Goal: Task Accomplishment & Management: Use online tool/utility

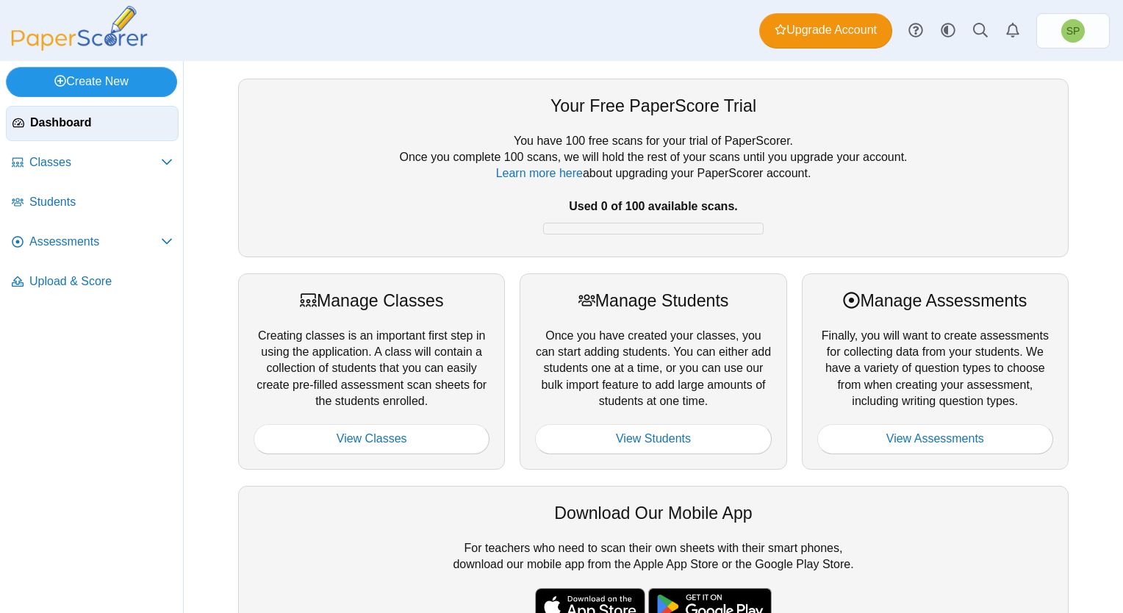
click at [128, 80] on link "Create New" at bounding box center [91, 81] width 171 height 29
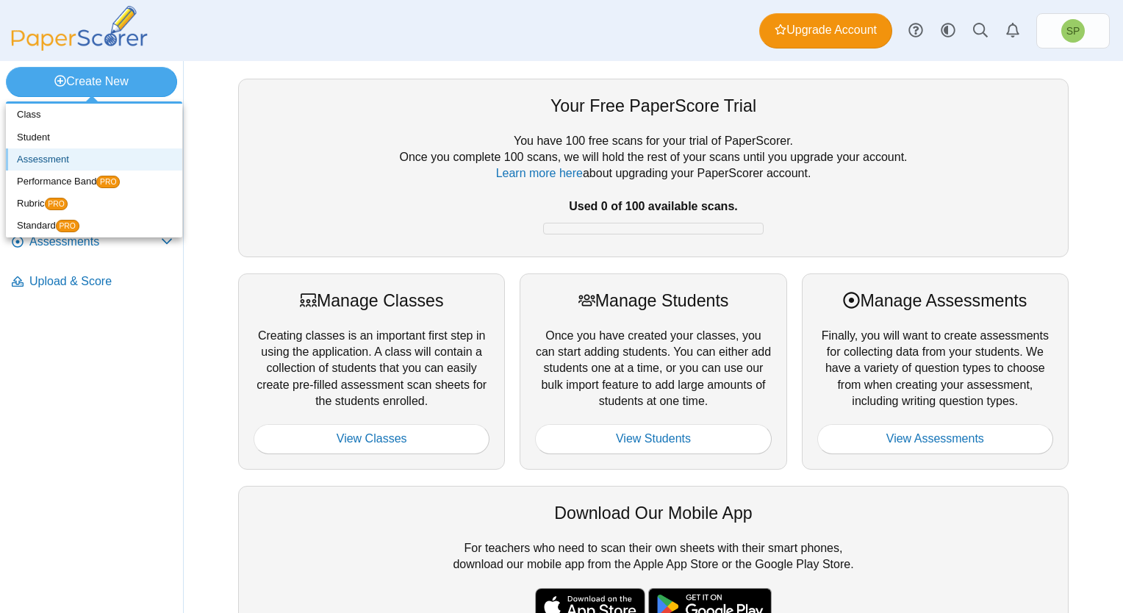
click at [88, 157] on link "Assessment" at bounding box center [94, 159] width 176 height 22
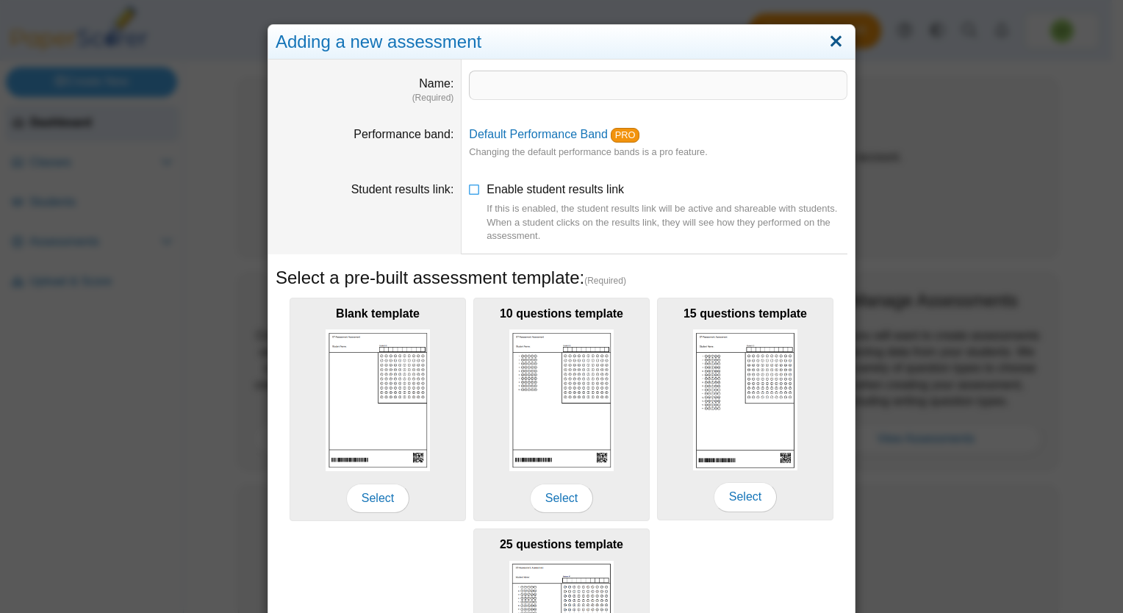
click at [826, 40] on link "Close" at bounding box center [836, 41] width 23 height 25
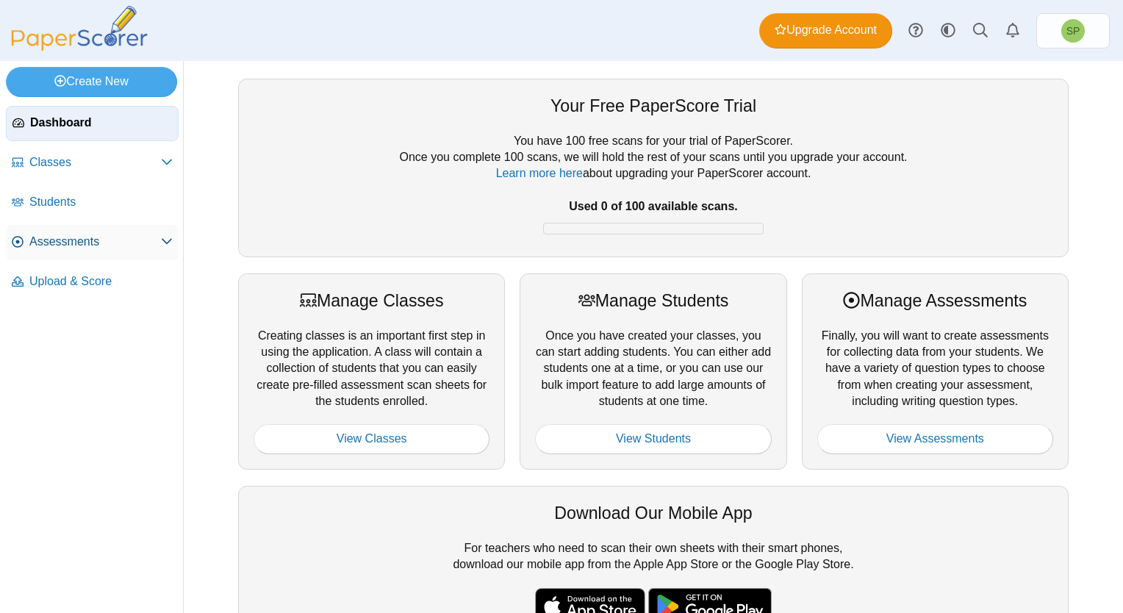
click at [153, 246] on span "Assessments" at bounding box center [95, 242] width 132 height 16
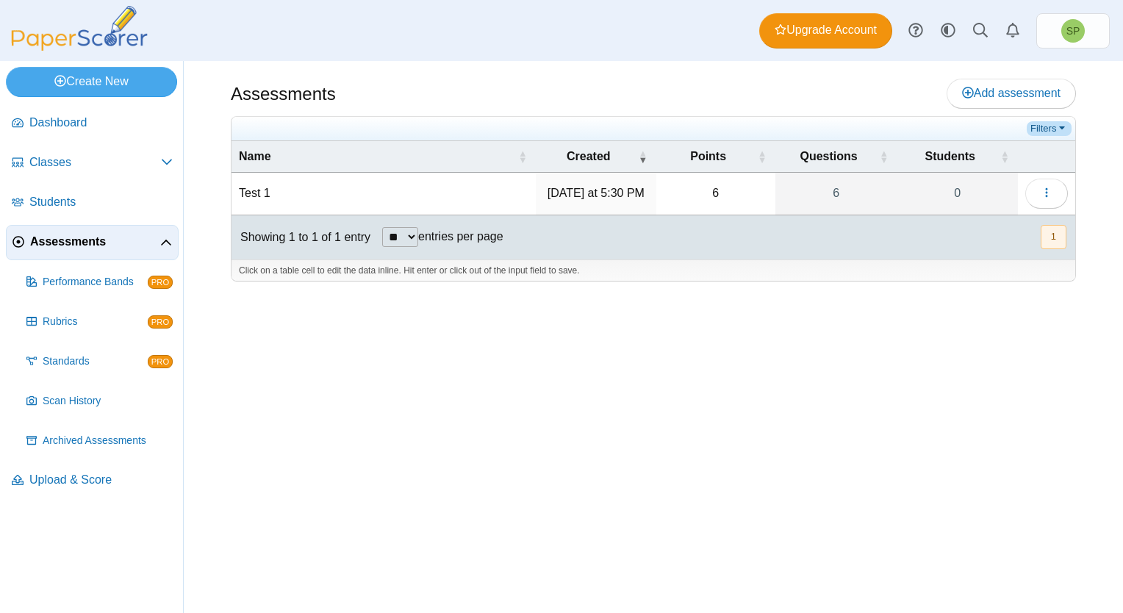
click at [1059, 128] on link "Filters" at bounding box center [1049, 128] width 45 height 15
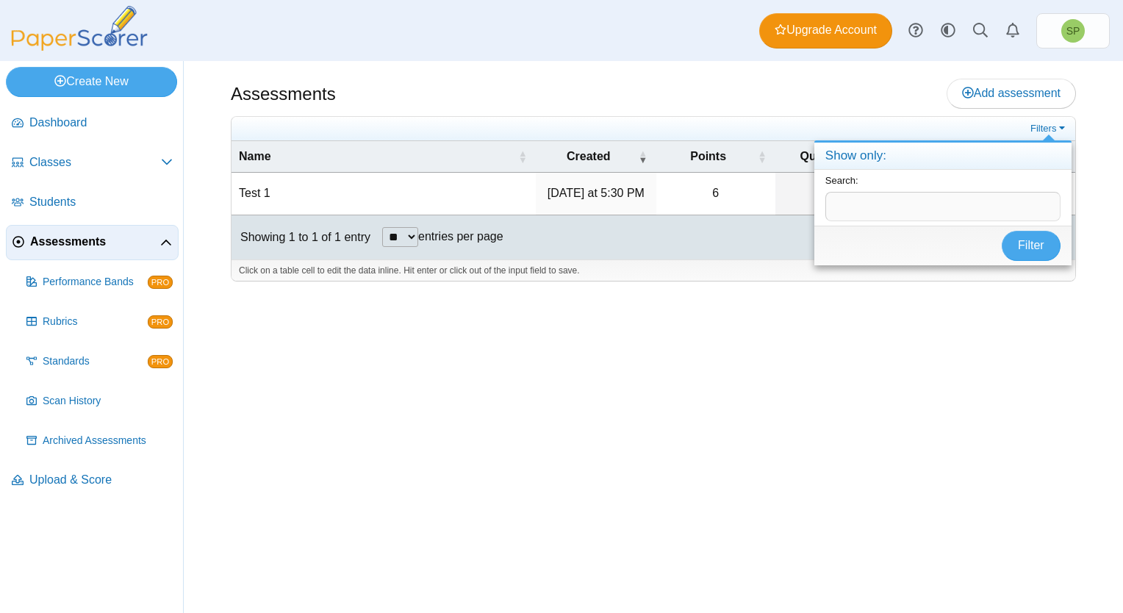
click at [959, 381] on div "Assessments Add assessment 6 6" at bounding box center [653, 337] width 939 height 552
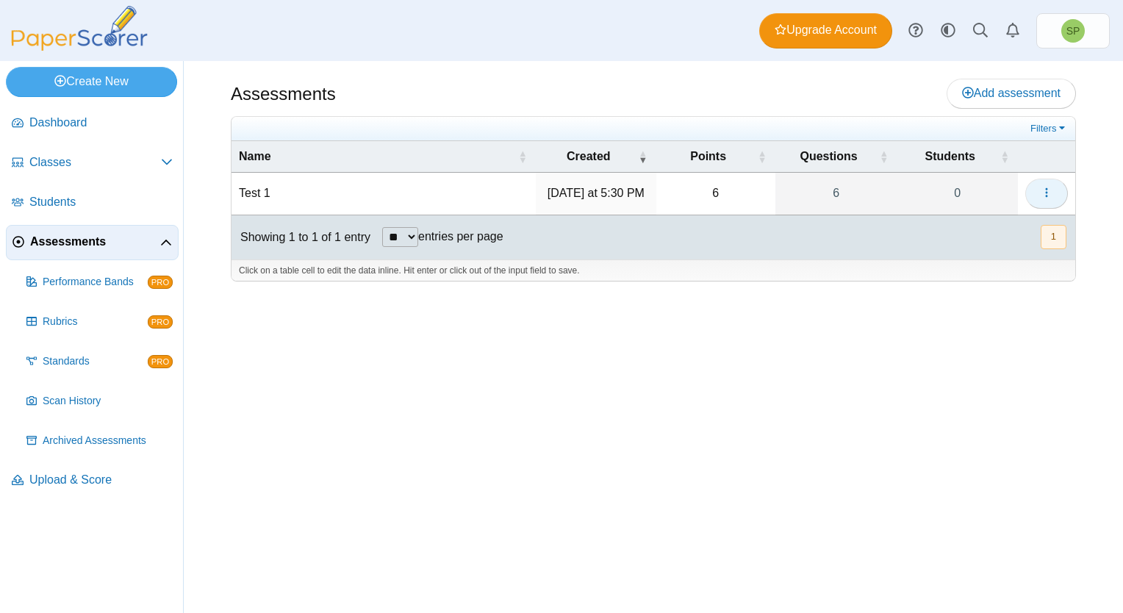
click at [1051, 189] on icon "button" at bounding box center [1047, 193] width 12 height 12
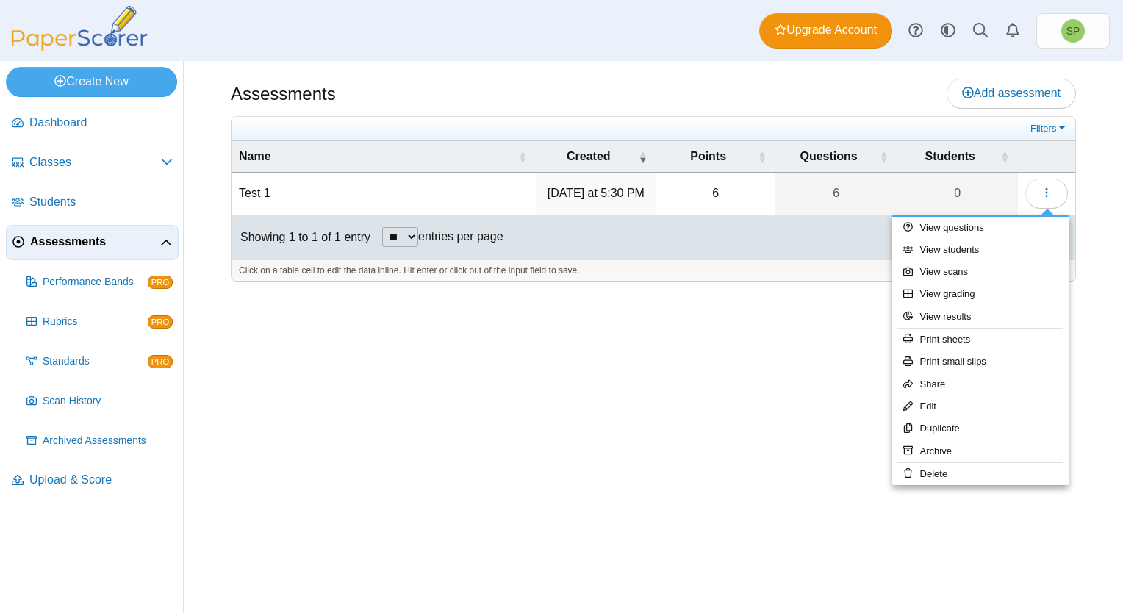
click at [666, 340] on div "Assessments Add assessment 6 6" at bounding box center [653, 337] width 939 height 552
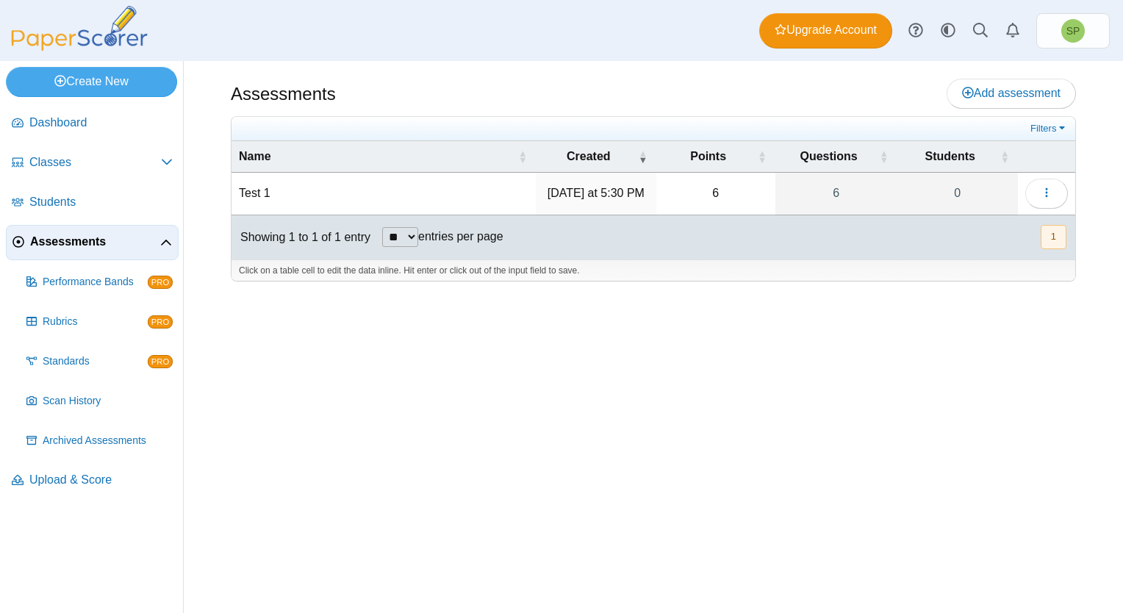
click at [697, 454] on div "Assessments Add assessment 6 6" at bounding box center [653, 337] width 939 height 552
click at [1042, 196] on icon "button" at bounding box center [1047, 193] width 12 height 12
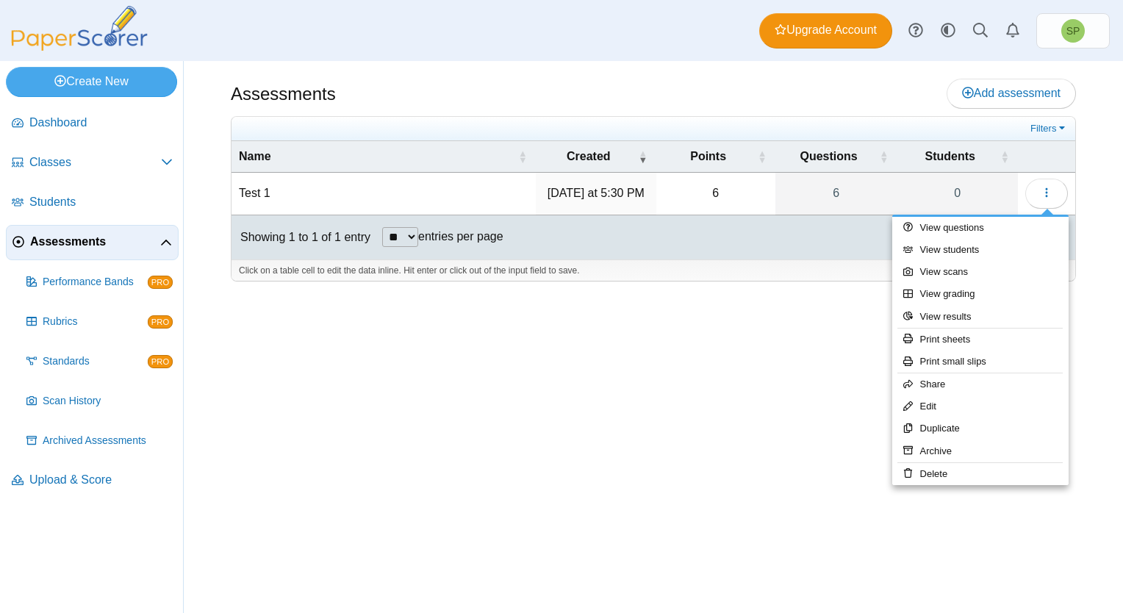
click at [805, 351] on div "Assessments Add assessment 6 6" at bounding box center [653, 337] width 939 height 552
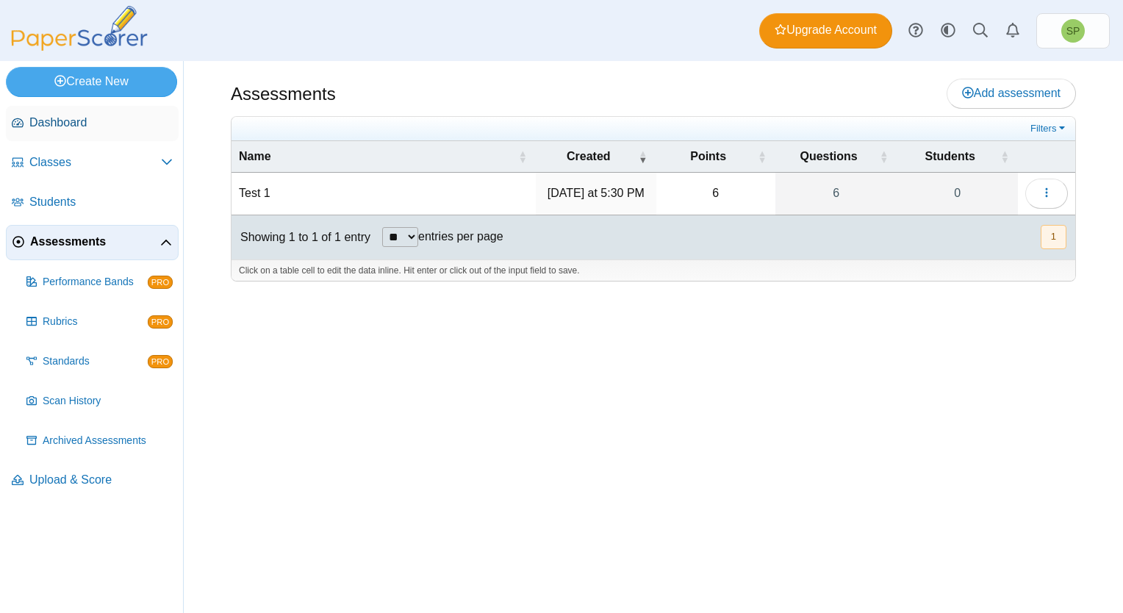
click at [87, 121] on span "Dashboard" at bounding box center [100, 123] width 143 height 16
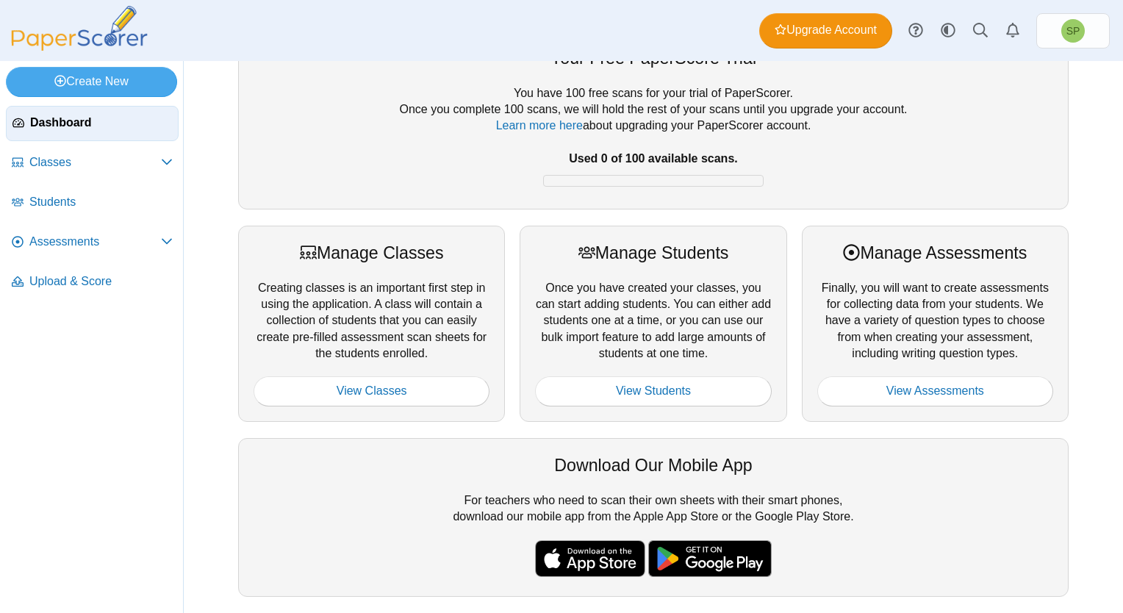
scroll to position [147, 0]
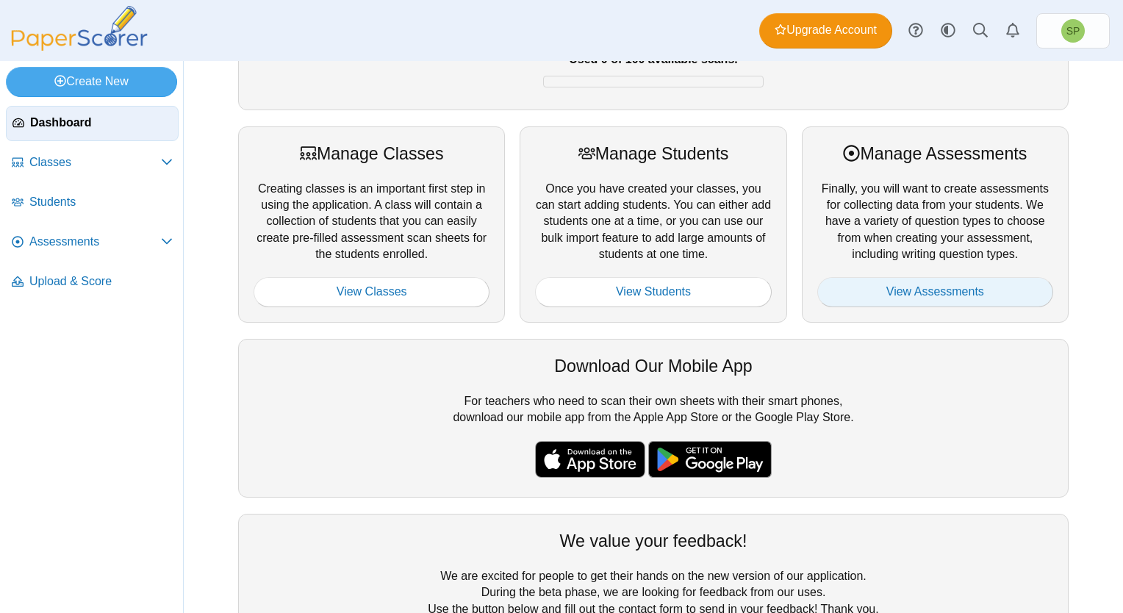
click at [959, 288] on link "View Assessments" at bounding box center [935, 291] width 236 height 29
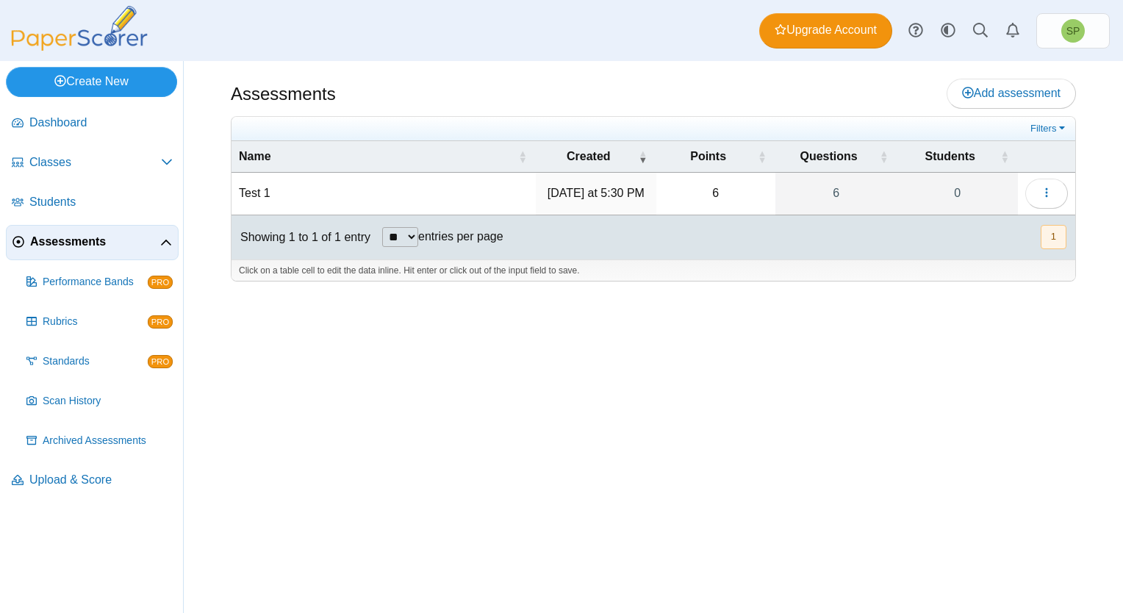
click at [100, 82] on link "Create New" at bounding box center [91, 81] width 171 height 29
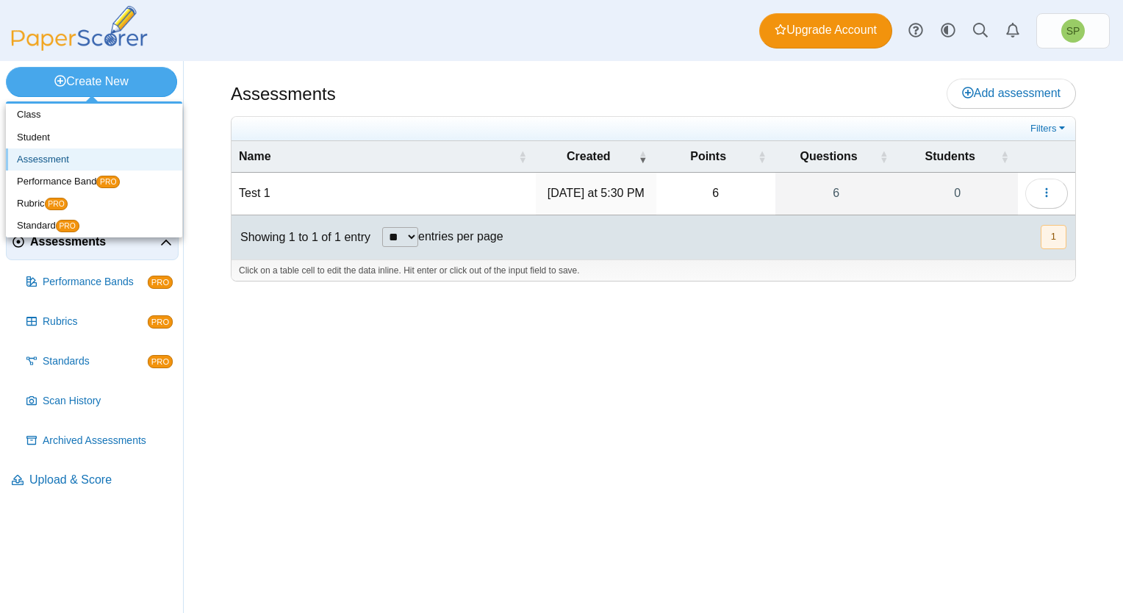
click at [68, 157] on link "Assessment" at bounding box center [94, 159] width 176 height 22
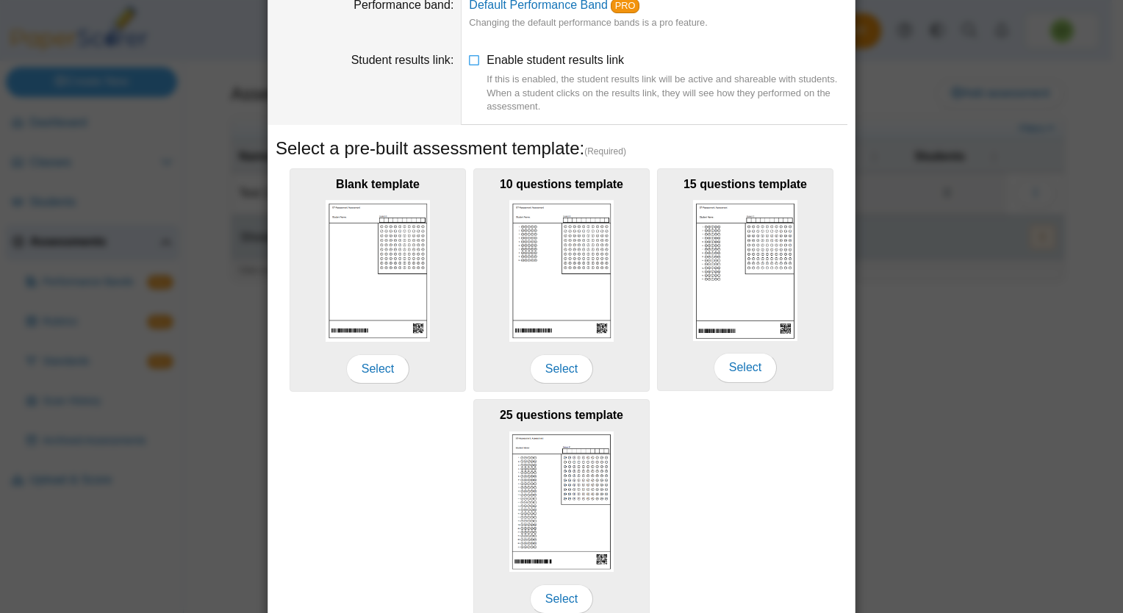
scroll to position [147, 0]
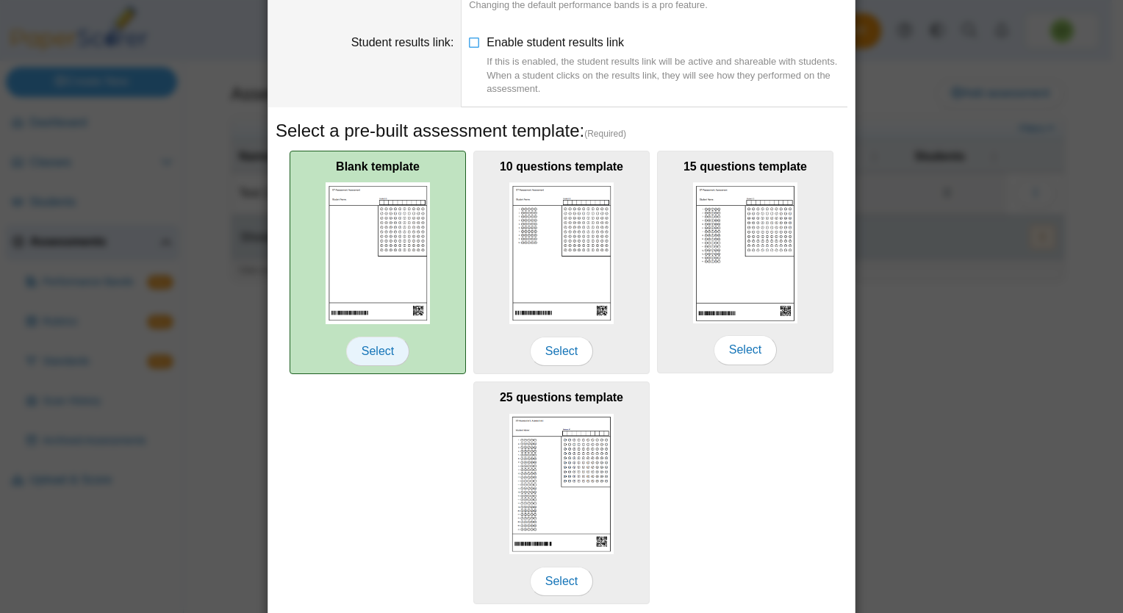
click at [378, 348] on span "Select" at bounding box center [377, 351] width 63 height 29
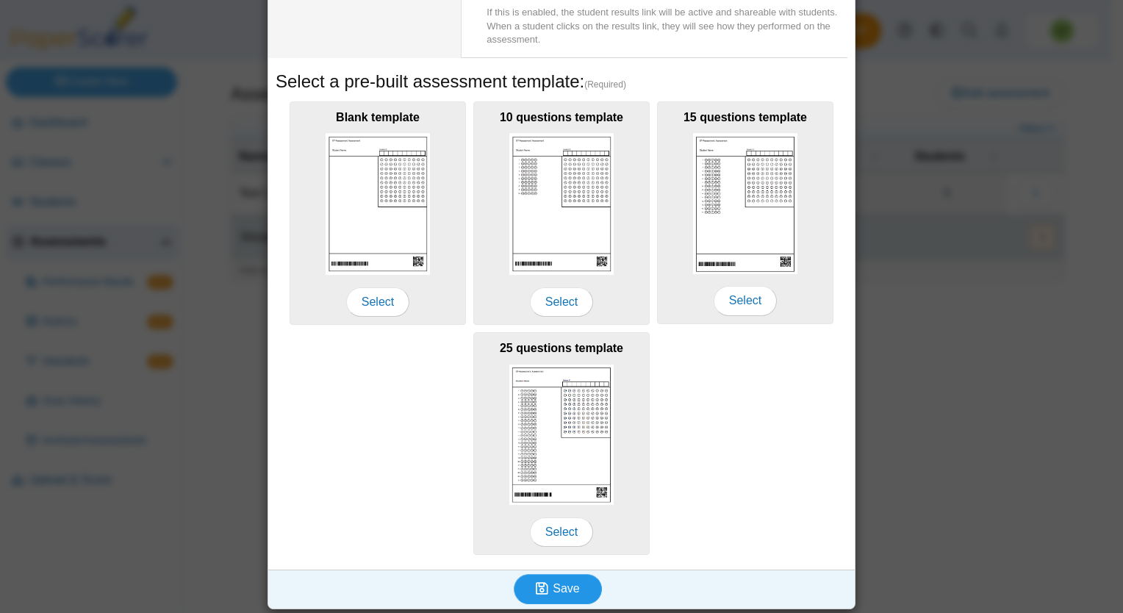
click at [553, 584] on span "Save" at bounding box center [566, 588] width 26 height 12
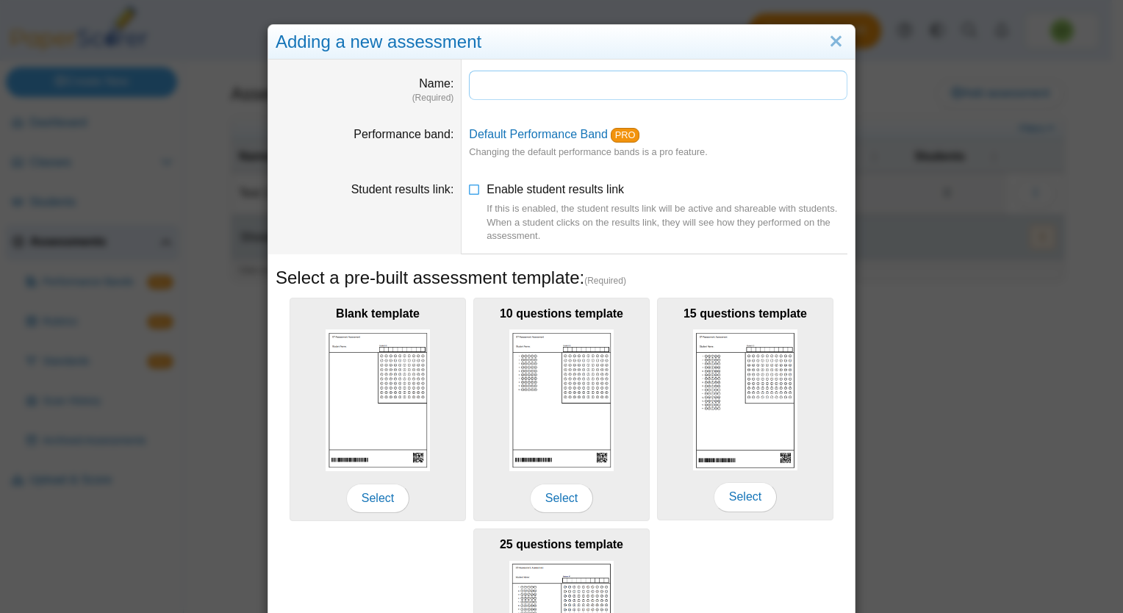
click at [540, 82] on input "Name" at bounding box center [658, 85] width 379 height 29
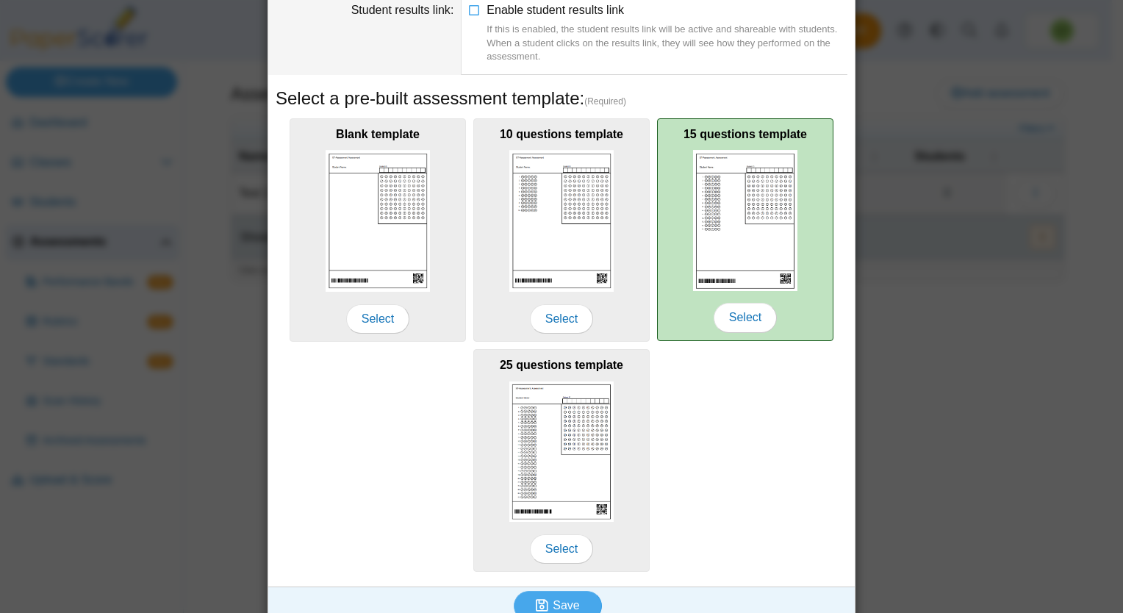
scroll to position [196, 0]
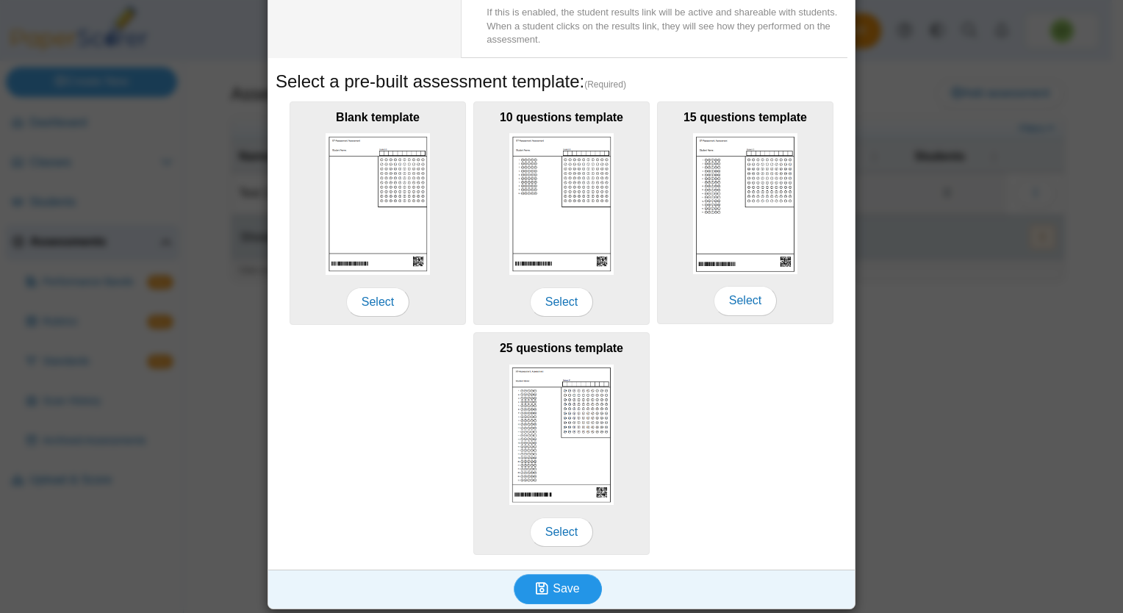
type input "******"
click at [556, 582] on span "Save" at bounding box center [566, 588] width 26 height 12
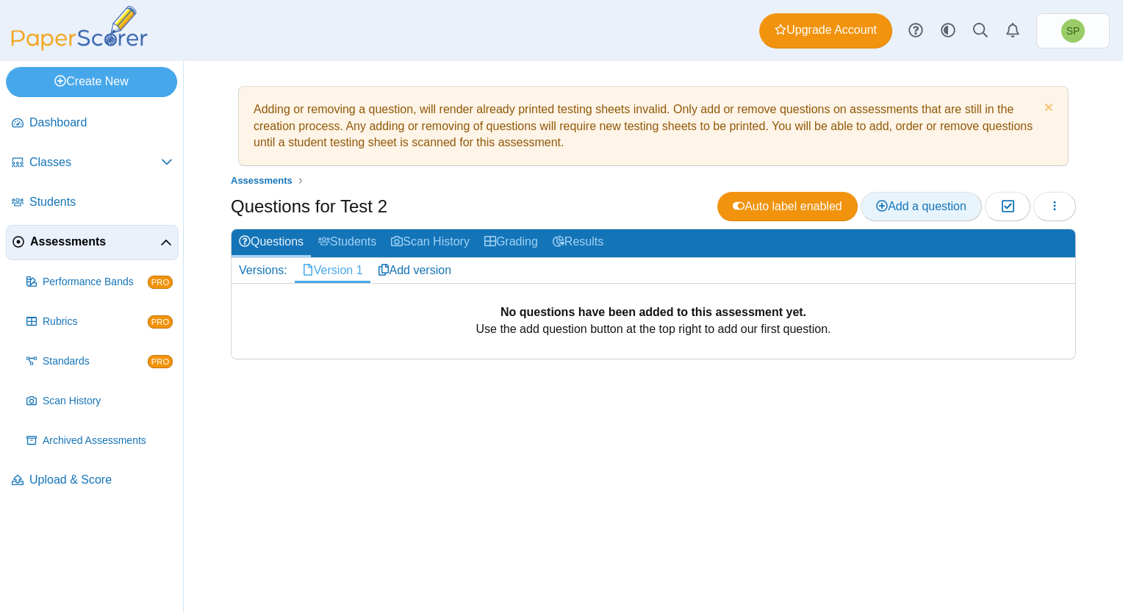
click at [924, 204] on span "Add a question" at bounding box center [921, 206] width 90 height 12
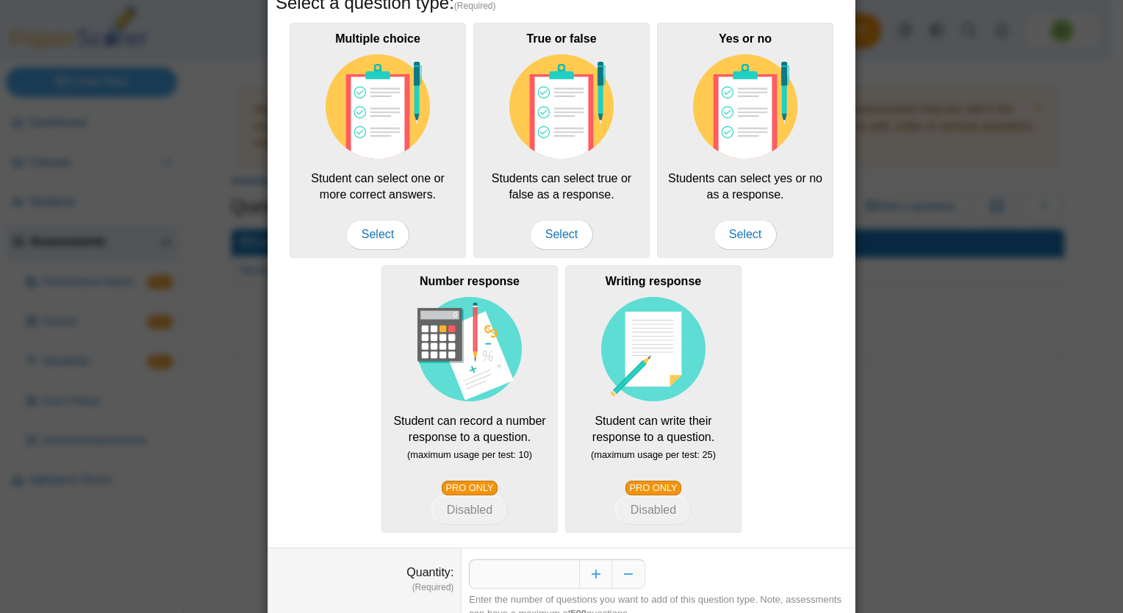
scroll to position [212, 0]
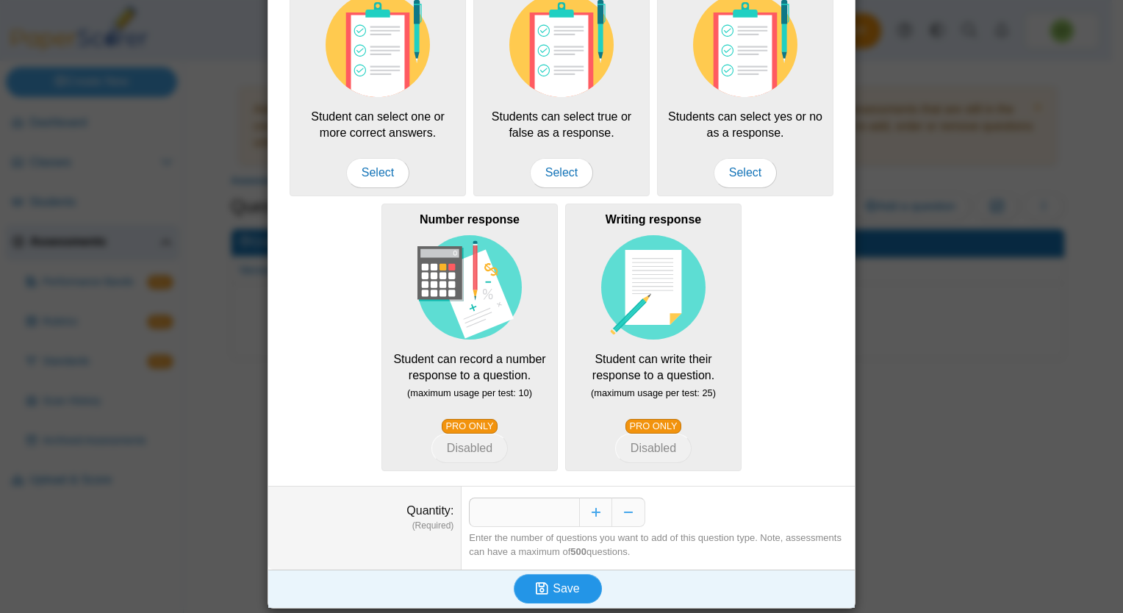
click at [559, 587] on span "Save" at bounding box center [566, 588] width 26 height 12
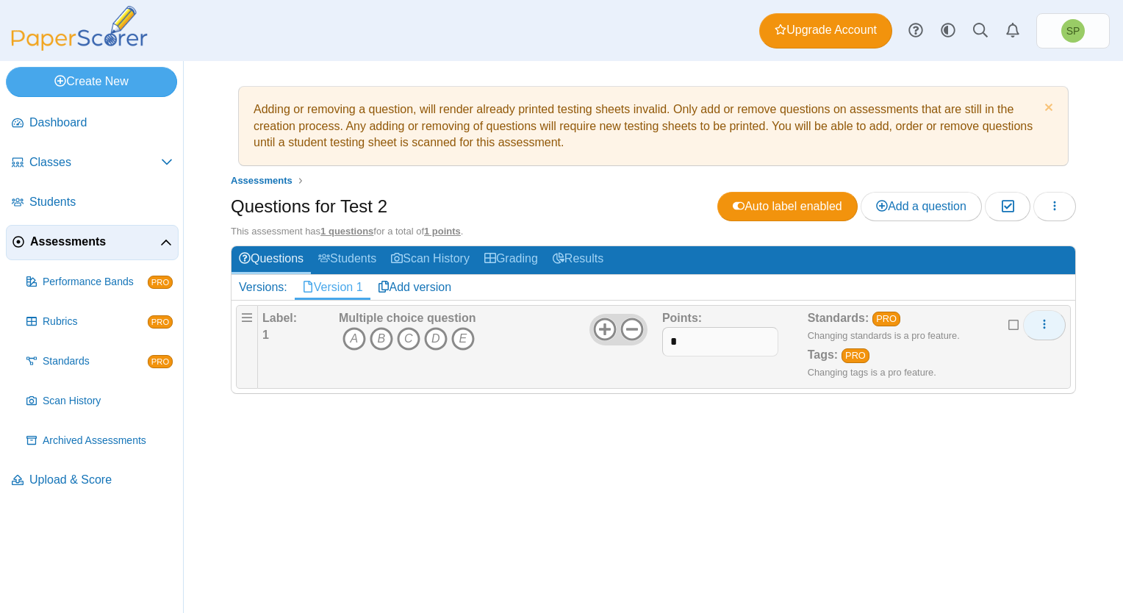
click at [1047, 322] on icon "More options" at bounding box center [1045, 324] width 12 height 12
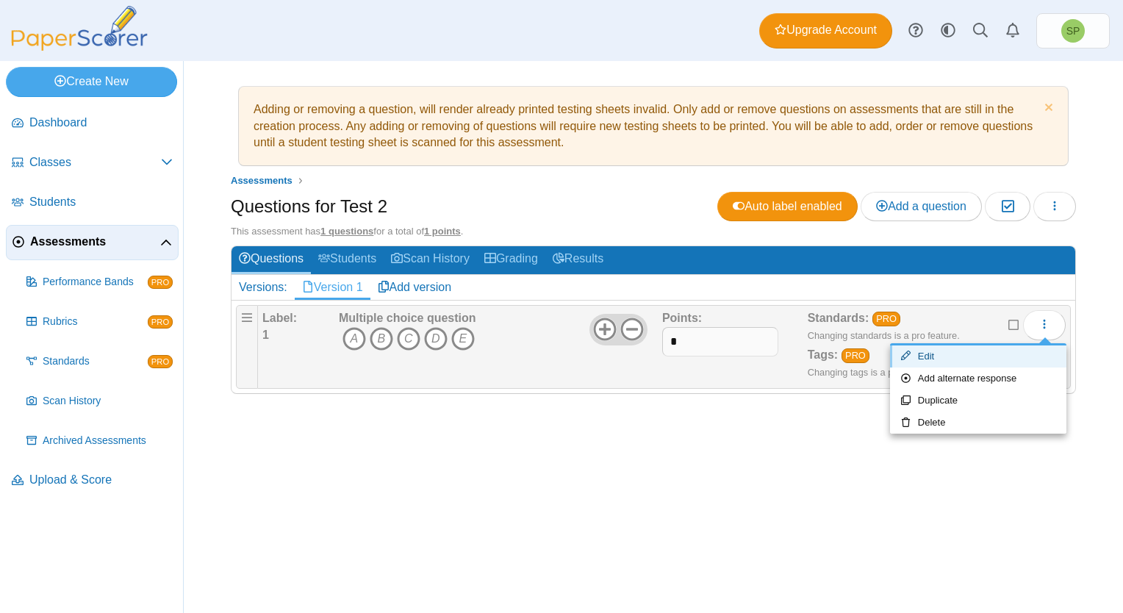
click at [942, 354] on link "Edit" at bounding box center [978, 356] width 176 height 22
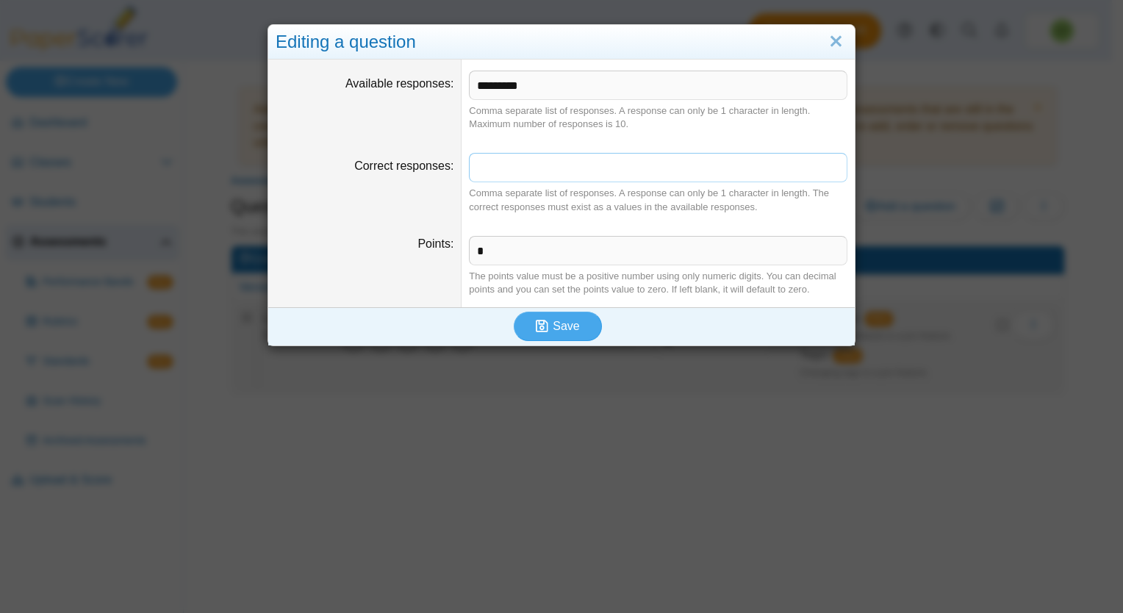
click at [523, 168] on input "Correct responses" at bounding box center [658, 167] width 379 height 29
type input "*"
type input "***"
click at [567, 325] on span "Save" at bounding box center [566, 326] width 26 height 12
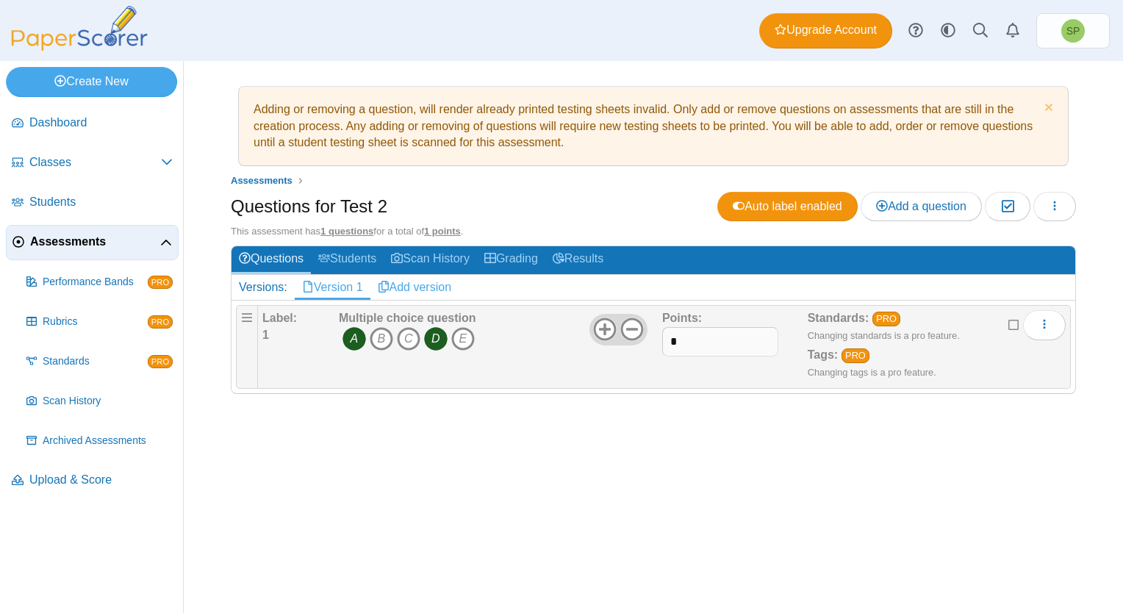
click at [407, 281] on link "Add version" at bounding box center [414, 287] width 89 height 25
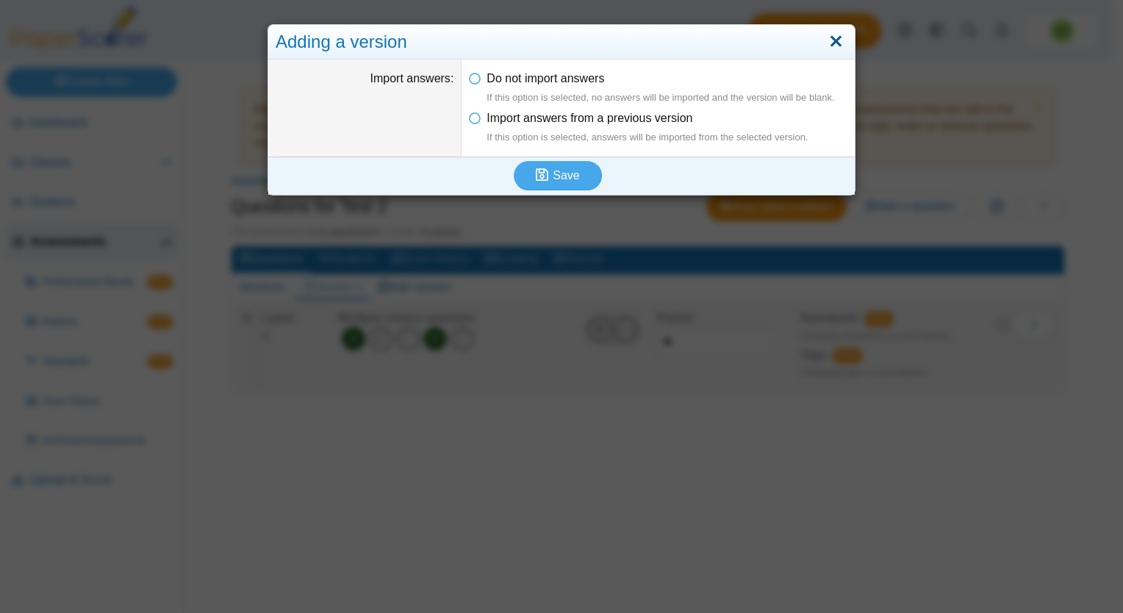
click at [829, 35] on link "Close" at bounding box center [836, 41] width 23 height 25
